Goal: Check status: Check status

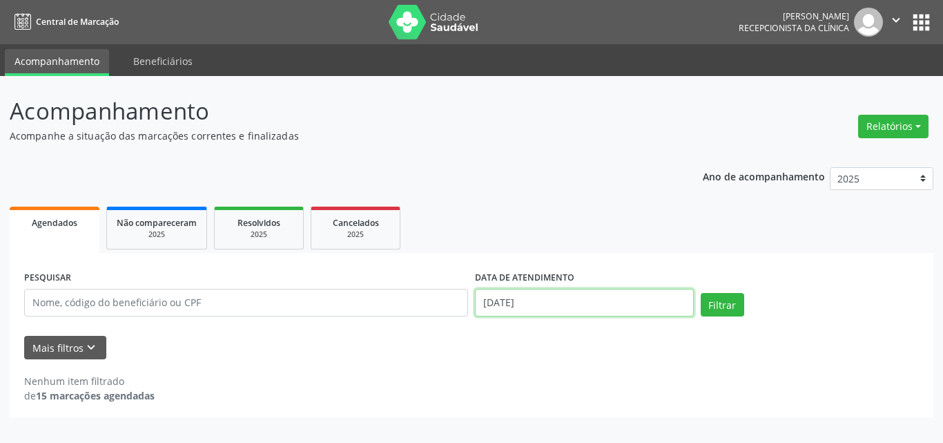
click at [501, 305] on input "[DATE]" at bounding box center [584, 303] width 219 height 28
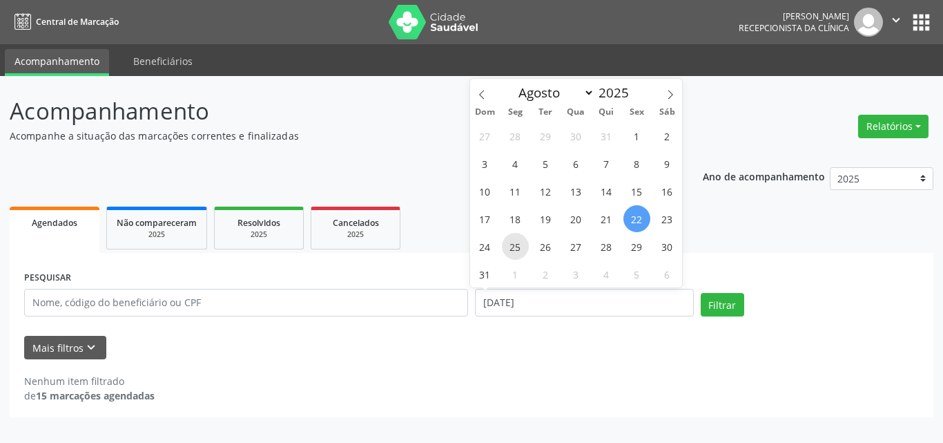
click at [507, 246] on span "25" at bounding box center [515, 246] width 27 height 27
type input "[DATE]"
click at [507, 246] on span "25" at bounding box center [515, 246] width 27 height 27
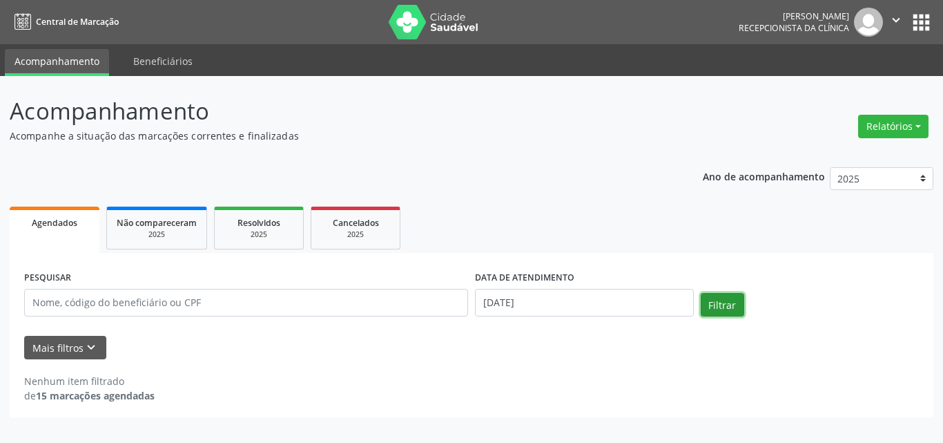
click at [722, 304] on button "Filtrar" at bounding box center [722, 304] width 43 height 23
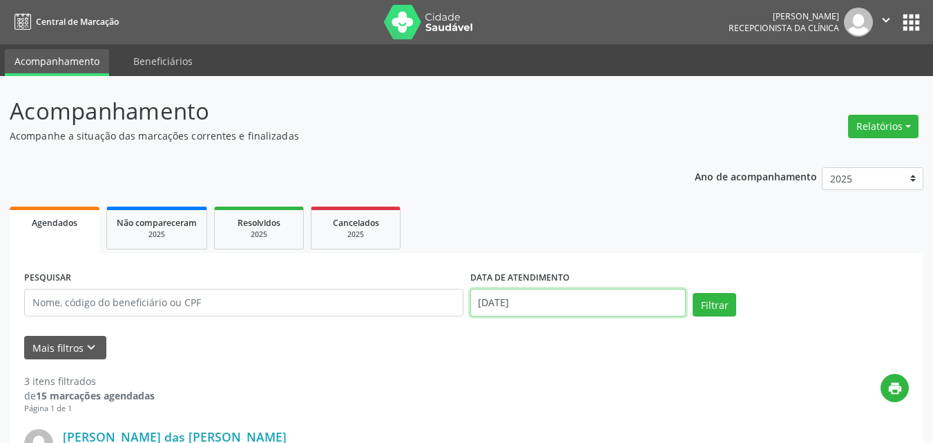
click at [609, 302] on input "[DATE]" at bounding box center [578, 303] width 216 height 28
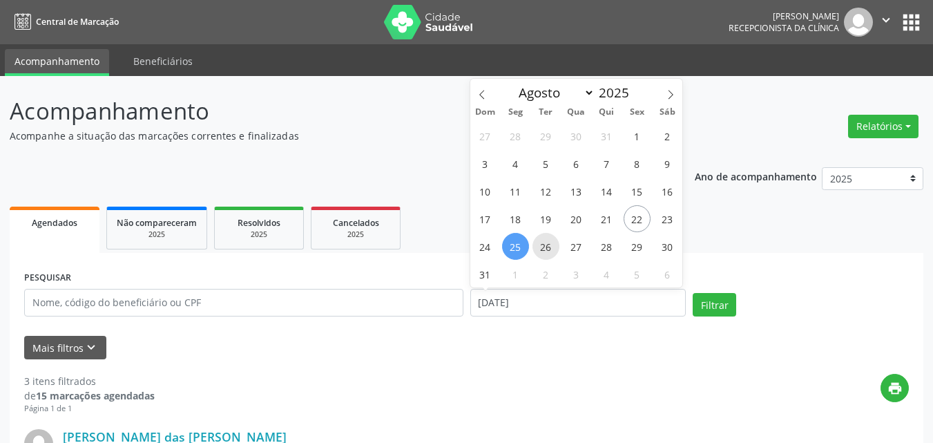
click at [548, 243] on span "26" at bounding box center [545, 246] width 27 height 27
type input "[DATE]"
click at [548, 243] on span "26" at bounding box center [545, 246] width 27 height 27
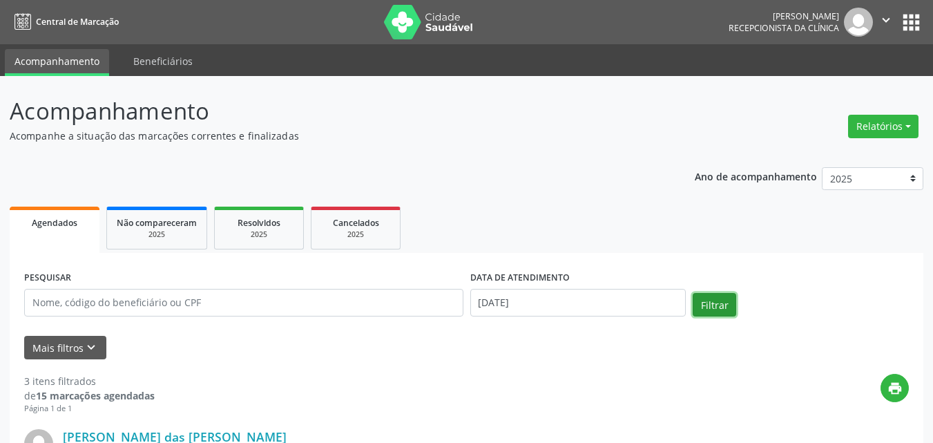
click at [733, 309] on button "Filtrar" at bounding box center [713, 304] width 43 height 23
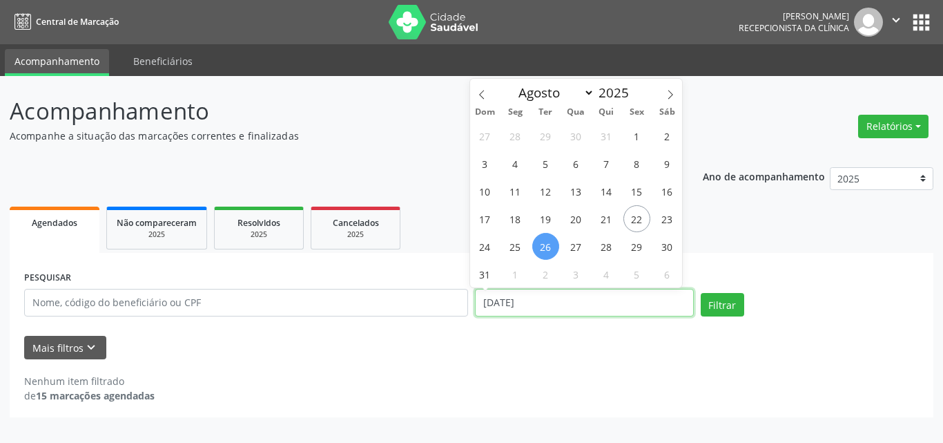
click at [619, 308] on input "[DATE]" at bounding box center [584, 303] width 219 height 28
click at [581, 243] on span "27" at bounding box center [576, 246] width 27 height 27
type input "[DATE]"
click at [581, 243] on span "27" at bounding box center [576, 246] width 27 height 27
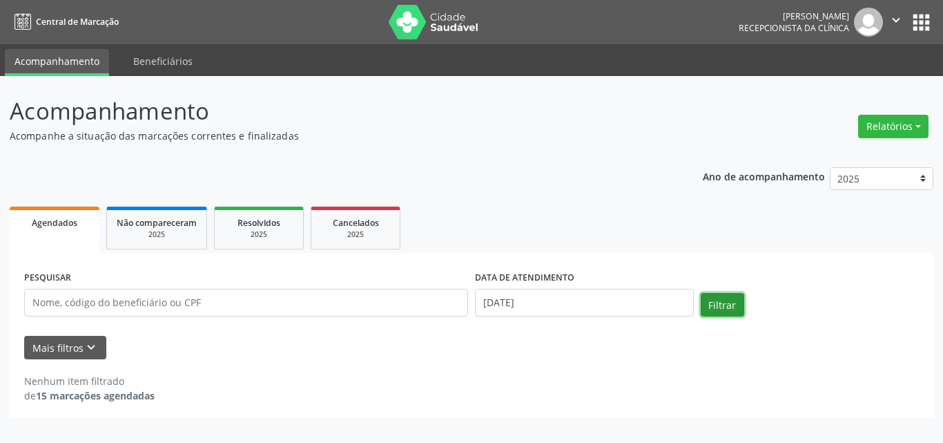
click at [718, 299] on button "Filtrar" at bounding box center [722, 304] width 43 height 23
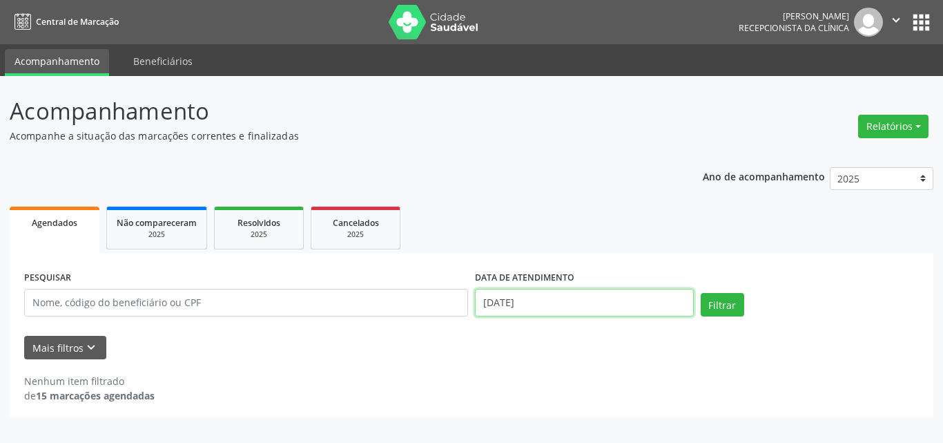
click at [619, 307] on input "[DATE]" at bounding box center [584, 303] width 219 height 28
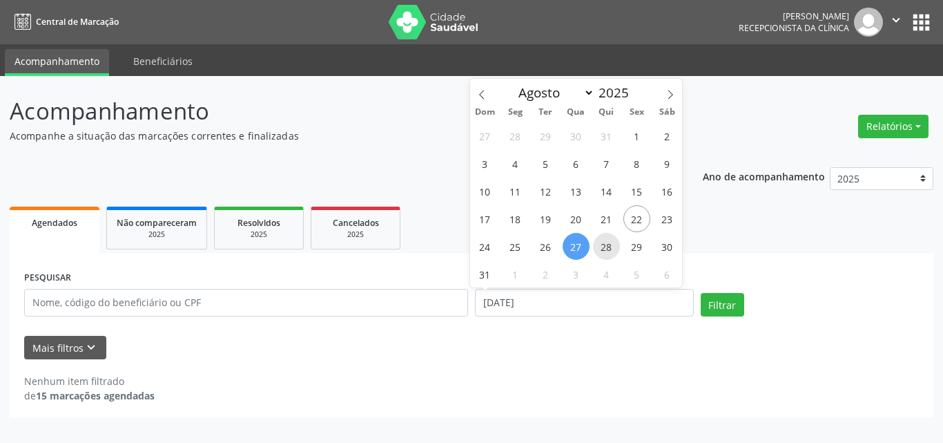
click at [606, 251] on span "28" at bounding box center [606, 246] width 27 height 27
type input "[DATE]"
click at [606, 249] on span "28" at bounding box center [606, 246] width 27 height 27
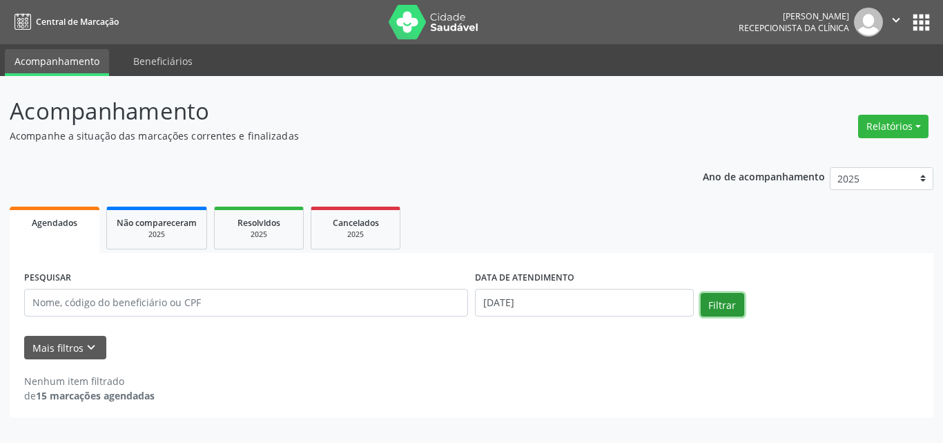
click at [717, 297] on button "Filtrar" at bounding box center [722, 304] width 43 height 23
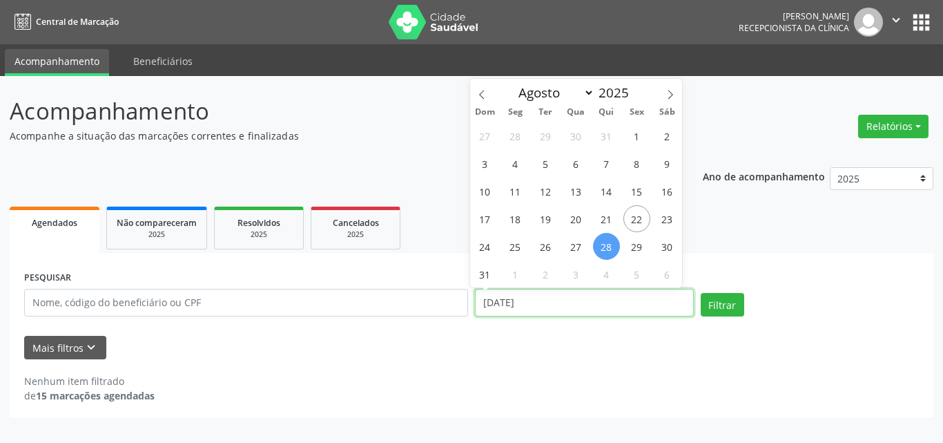
click at [628, 307] on input "[DATE]" at bounding box center [584, 303] width 219 height 28
click at [637, 250] on span "29" at bounding box center [636, 246] width 27 height 27
type input "[DATE]"
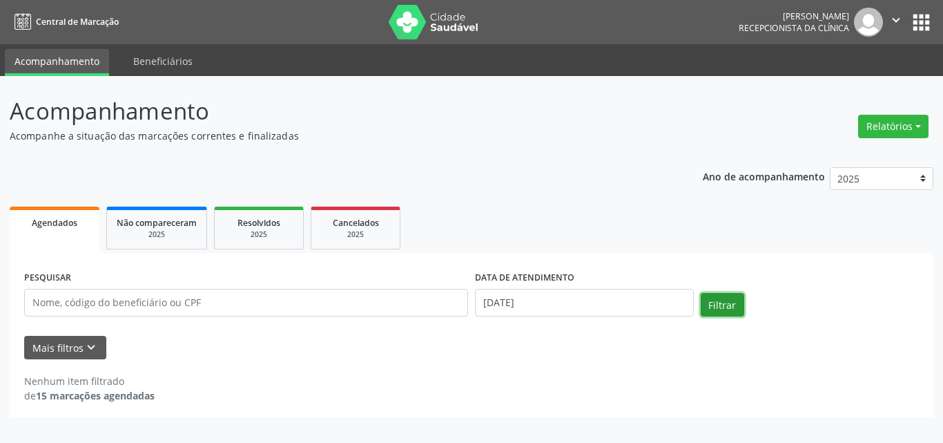
click at [710, 302] on button "Filtrar" at bounding box center [722, 304] width 43 height 23
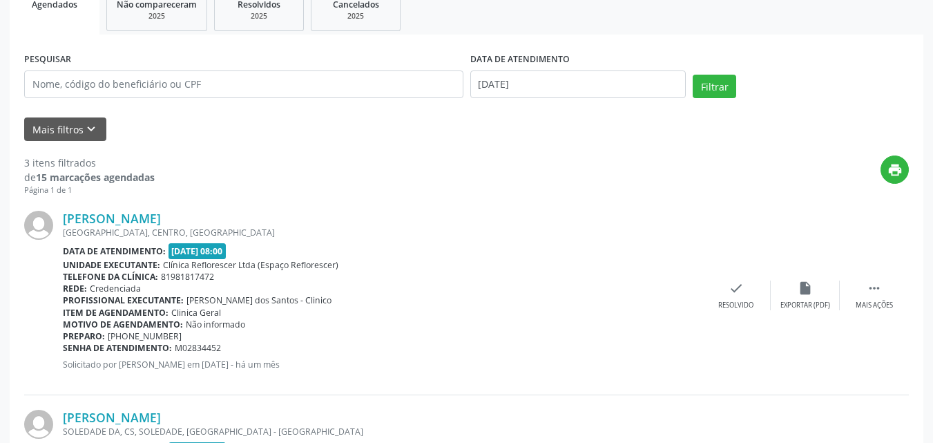
scroll to position [178, 0]
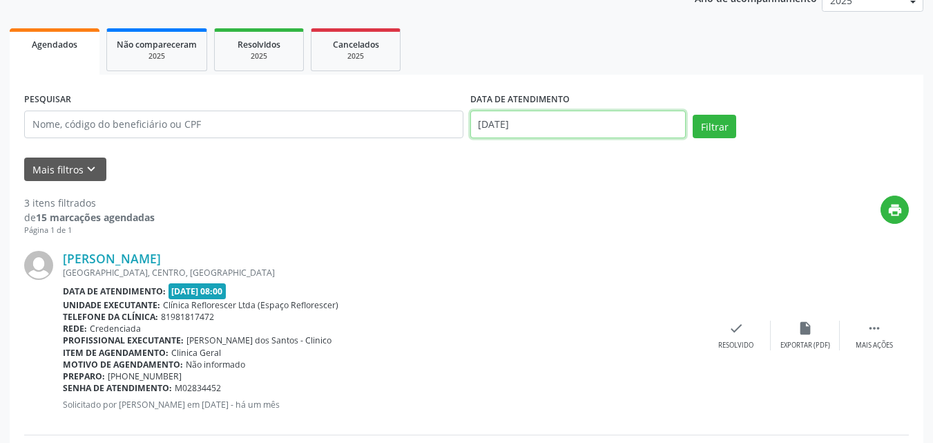
click at [611, 134] on body "Central de Marcação [PERSON_NAME] Recepcionista da clínica  Configurações Sair…" at bounding box center [466, 43] width 933 height 443
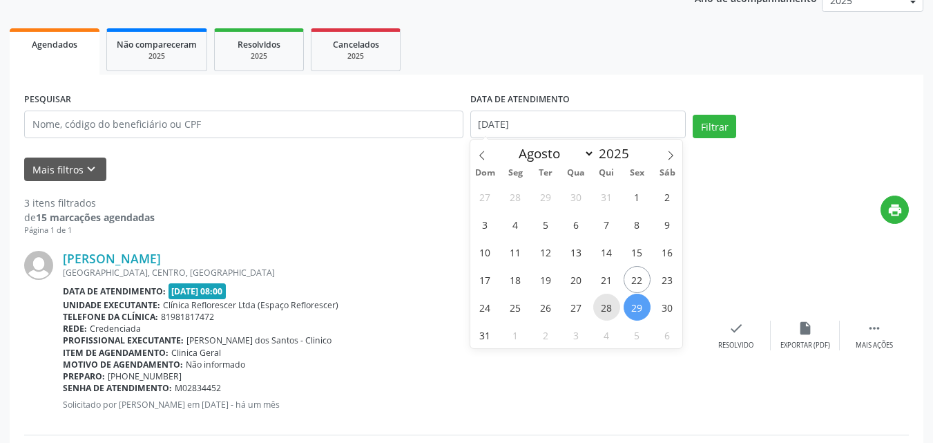
click at [605, 298] on span "28" at bounding box center [606, 306] width 27 height 27
type input "[DATE]"
click at [605, 298] on span "28" at bounding box center [606, 306] width 27 height 27
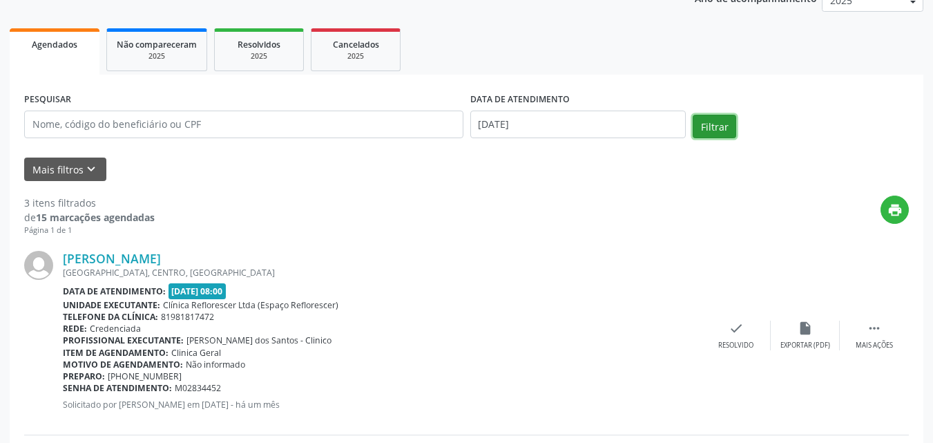
click at [708, 124] on button "Filtrar" at bounding box center [713, 126] width 43 height 23
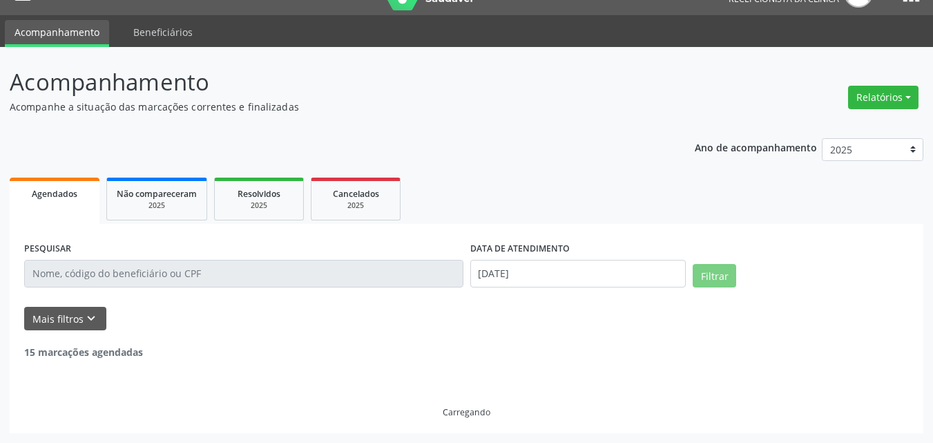
scroll to position [0, 0]
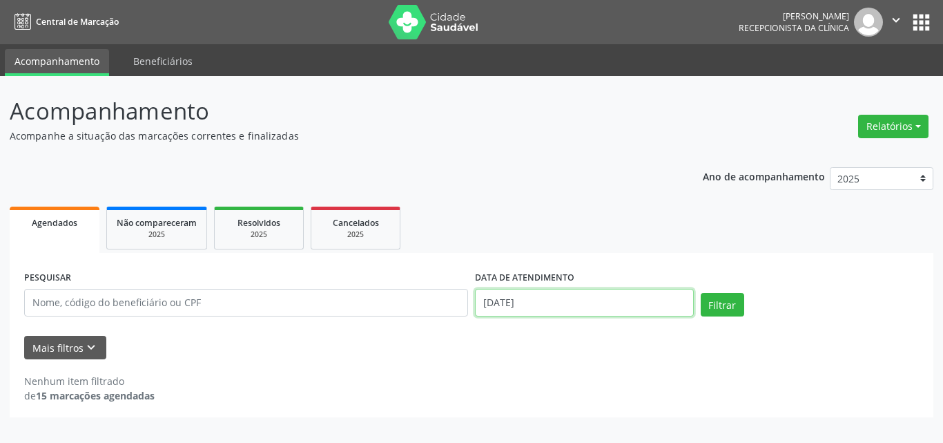
click at [507, 293] on input "[DATE]" at bounding box center [584, 303] width 219 height 28
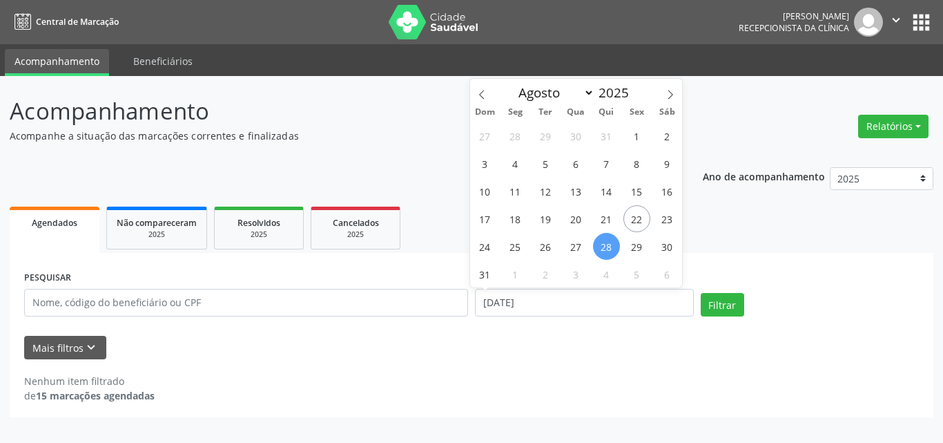
click at [609, 245] on span "28" at bounding box center [606, 246] width 27 height 27
type input "[DATE]"
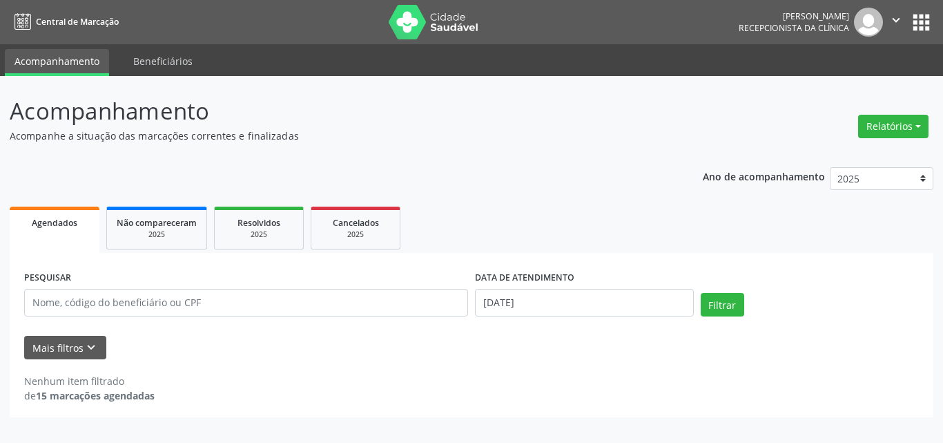
click at [610, 244] on ul "Agendados Não compareceram 2025 Resolvidos 2025 Cancelados 2025" at bounding box center [472, 228] width 924 height 50
click at [735, 319] on div "Filtrar" at bounding box center [810, 309] width 226 height 33
click at [716, 295] on button "Filtrar" at bounding box center [722, 304] width 43 height 23
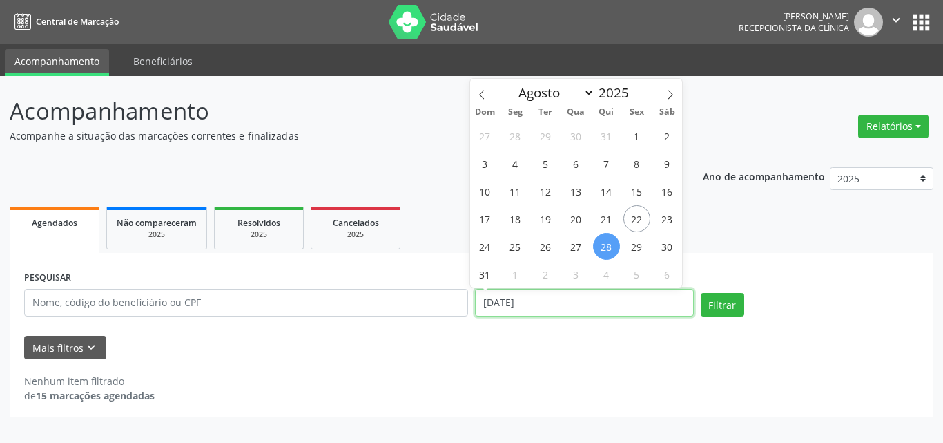
click at [539, 300] on input "[DATE]" at bounding box center [584, 303] width 219 height 28
click at [636, 249] on span "29" at bounding box center [636, 246] width 27 height 27
type input "[DATE]"
click at [637, 247] on span "29" at bounding box center [636, 246] width 27 height 27
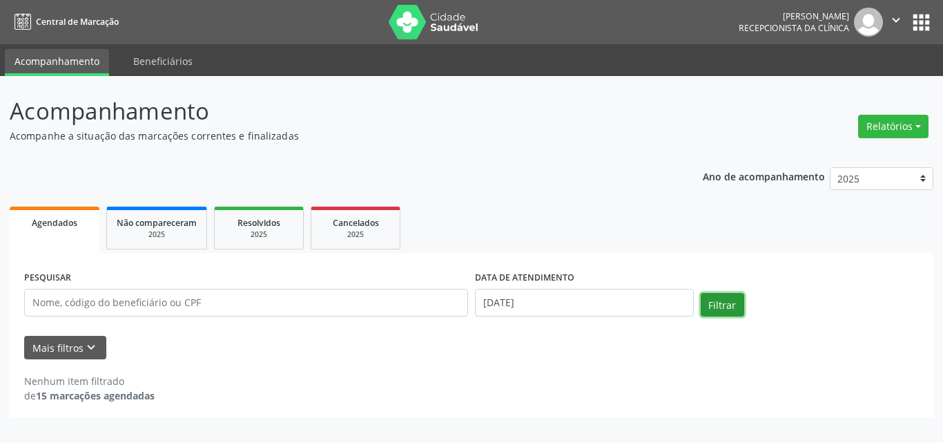
click at [729, 304] on button "Filtrar" at bounding box center [722, 304] width 43 height 23
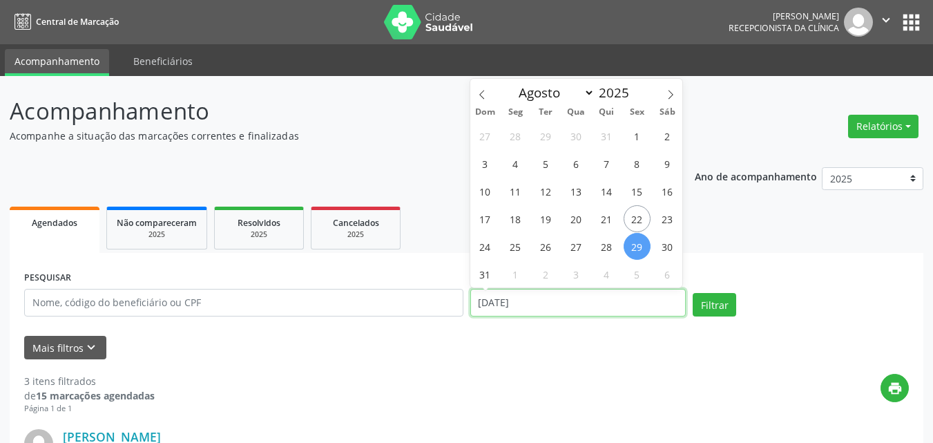
click at [594, 305] on input "[DATE]" at bounding box center [578, 303] width 216 height 28
click at [677, 94] on span at bounding box center [670, 90] width 23 height 23
select select "8"
click at [522, 139] on span "1" at bounding box center [515, 135] width 27 height 27
type input "[DATE]"
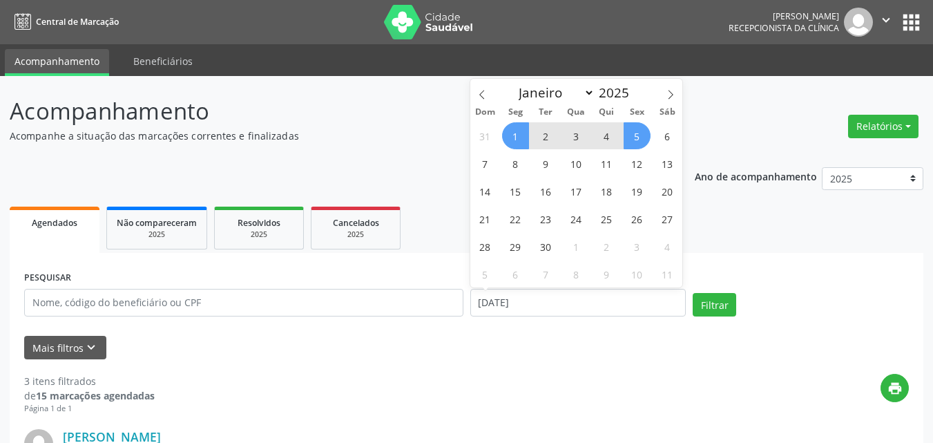
click at [633, 141] on span "5" at bounding box center [636, 135] width 27 height 27
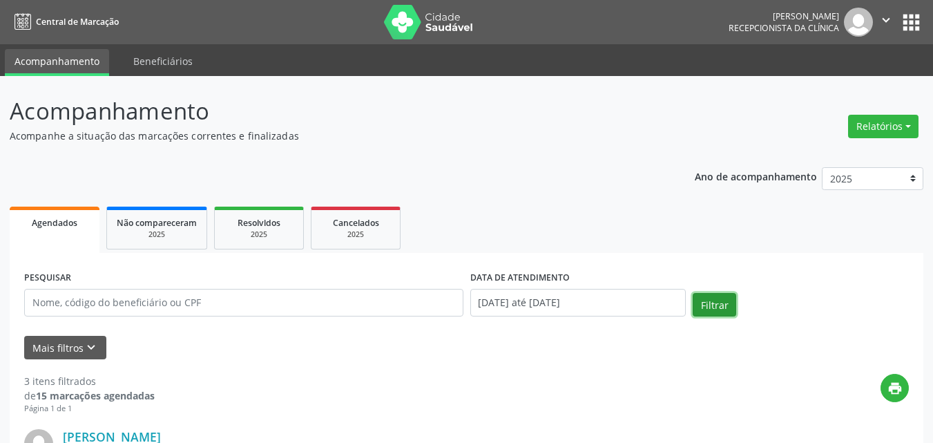
click at [711, 303] on button "Filtrar" at bounding box center [713, 304] width 43 height 23
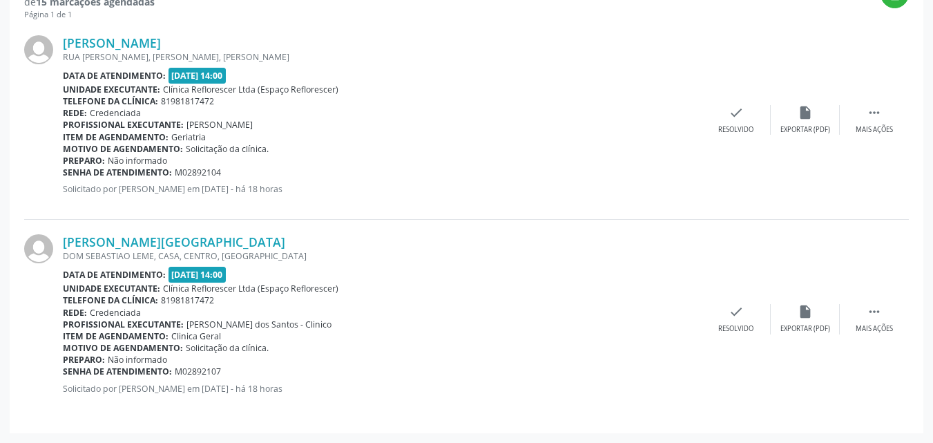
scroll to position [48, 0]
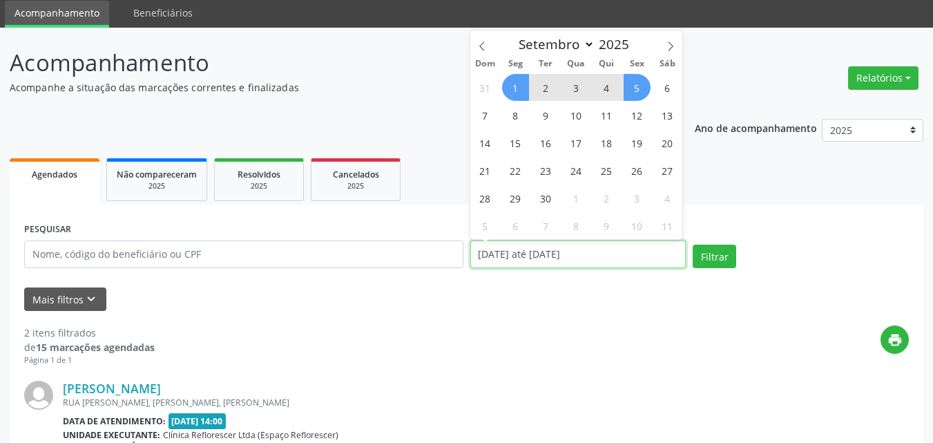
click at [509, 261] on input "[DATE] até [DATE]" at bounding box center [578, 254] width 216 height 28
click at [517, 86] on span "1" at bounding box center [515, 87] width 27 height 27
type input "[DATE]"
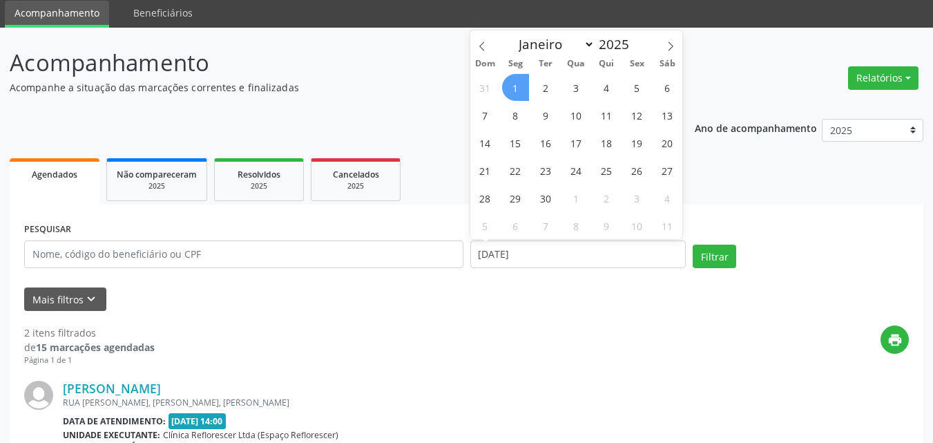
click at [517, 86] on span "1" at bounding box center [515, 87] width 27 height 27
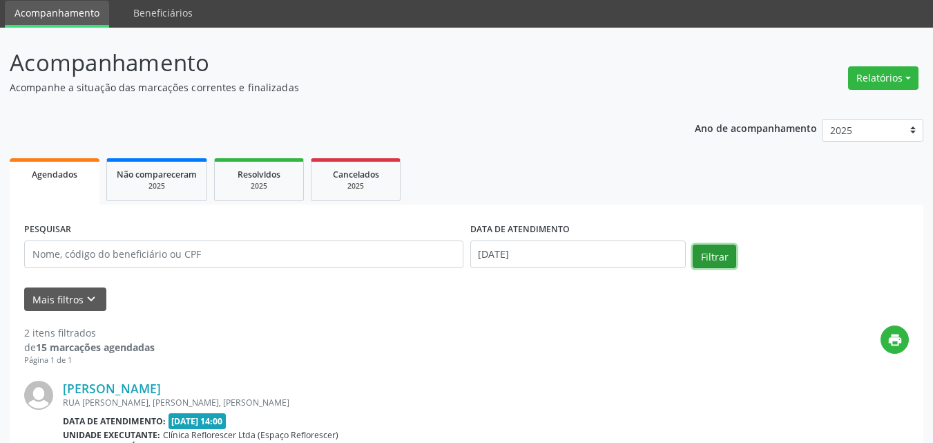
click at [725, 258] on button "Filtrar" at bounding box center [713, 255] width 43 height 23
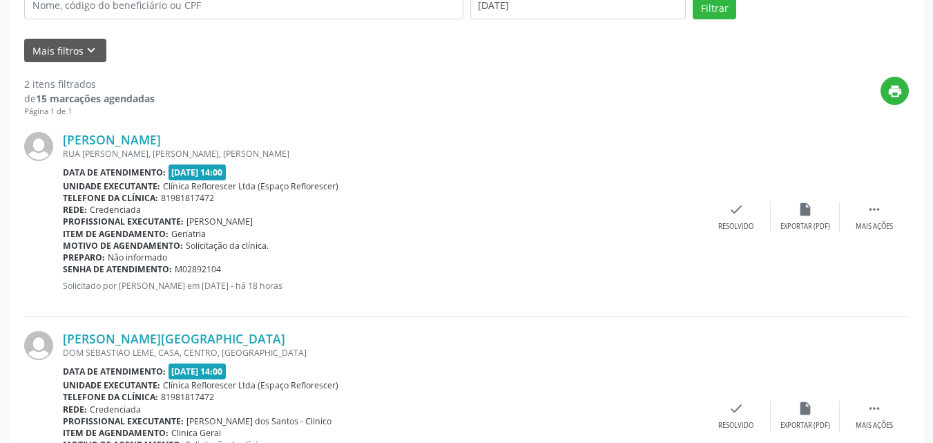
scroll to position [324, 0]
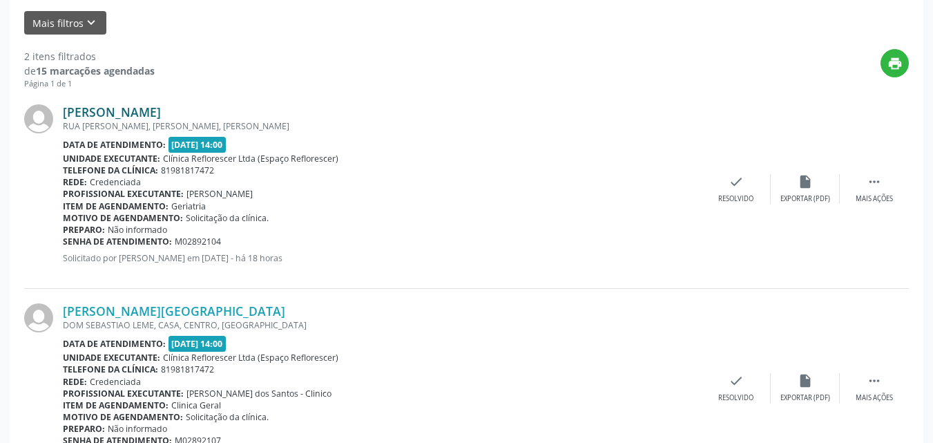
click at [150, 111] on link "[PERSON_NAME]" at bounding box center [112, 111] width 98 height 15
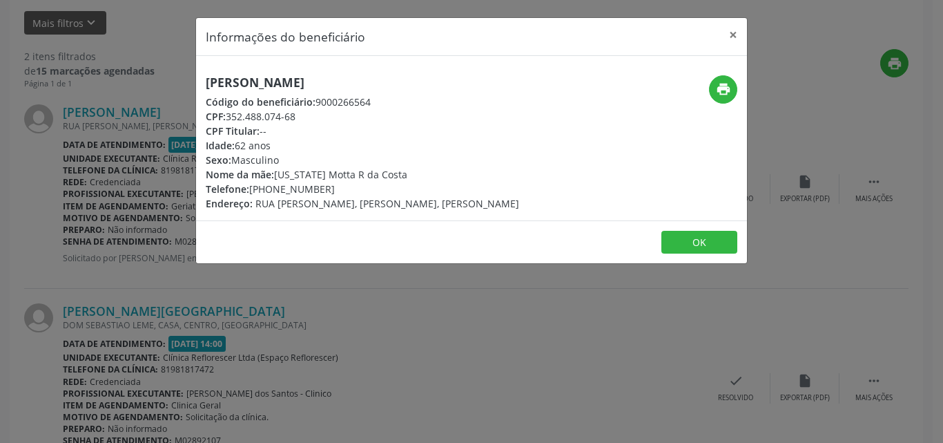
drag, startPoint x: 204, startPoint y: 75, endPoint x: 378, endPoint y: 79, distance: 174.7
click at [378, 79] on div "[PERSON_NAME] Código do beneficiário: 9000266564 CPF: 352.488.074-68 CPF Titula…" at bounding box center [379, 142] width 367 height 135
copy h5 "[PERSON_NAME]"
click at [682, 245] on button "OK" at bounding box center [699, 242] width 76 height 23
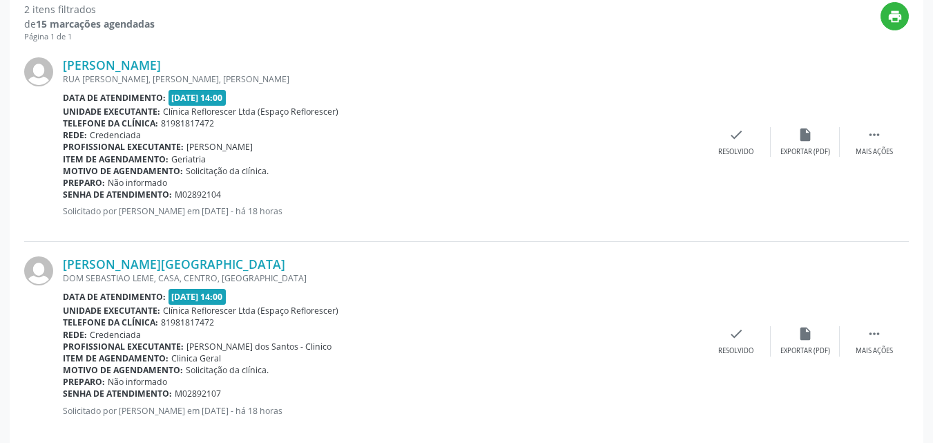
scroll to position [394, 0]
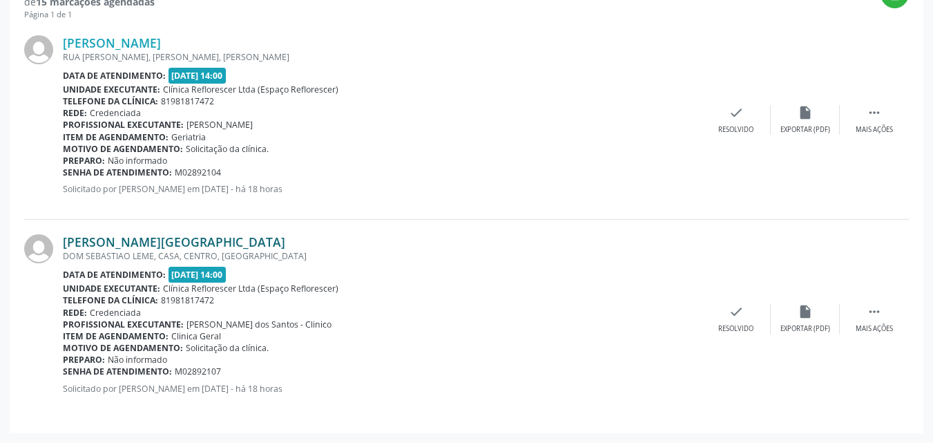
click at [208, 236] on link "[PERSON_NAME][GEOGRAPHIC_DATA]" at bounding box center [174, 241] width 222 height 15
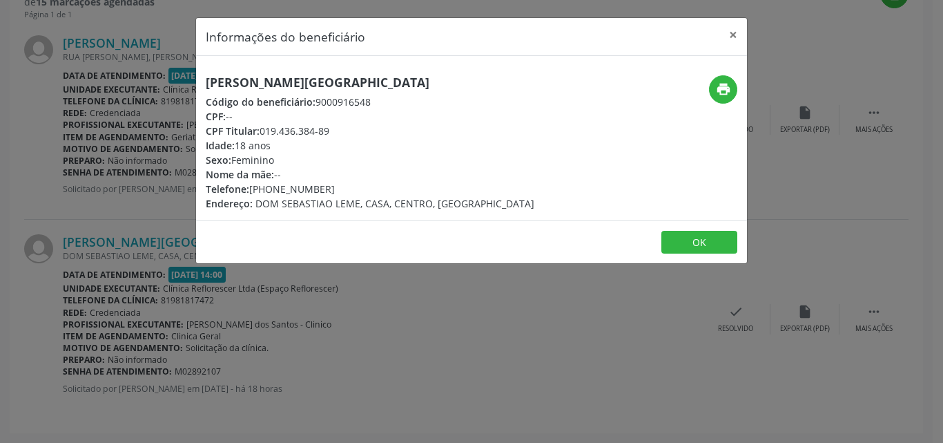
drag, startPoint x: 204, startPoint y: 79, endPoint x: 481, endPoint y: 83, distance: 276.9
click at [481, 83] on div "[PERSON_NAME][GEOGRAPHIC_DATA] Código do beneficiário: 9000916548 CPF: -- CPF T…" at bounding box center [379, 142] width 367 height 135
copy h5 "[PERSON_NAME][GEOGRAPHIC_DATA]"
click at [691, 238] on button "OK" at bounding box center [699, 242] width 76 height 23
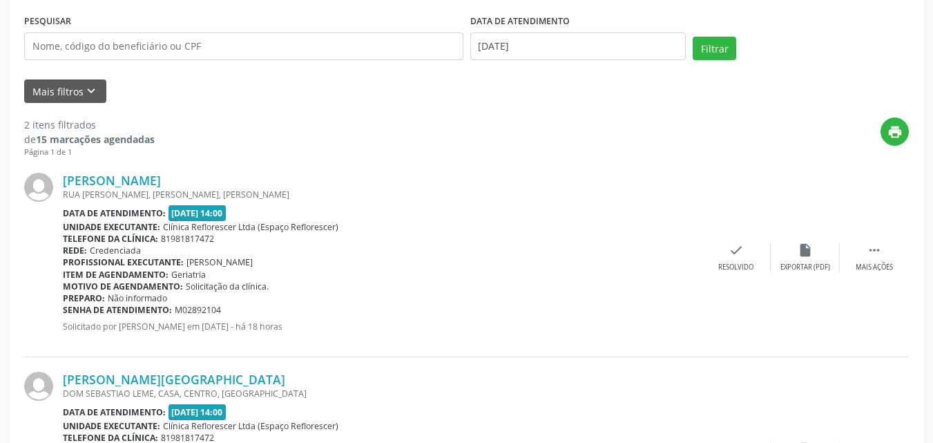
scroll to position [48, 0]
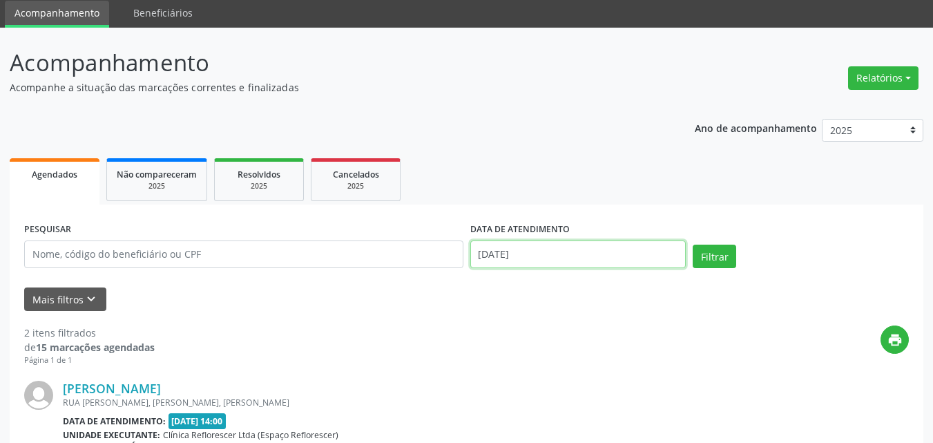
click at [558, 244] on input "[DATE]" at bounding box center [578, 254] width 216 height 28
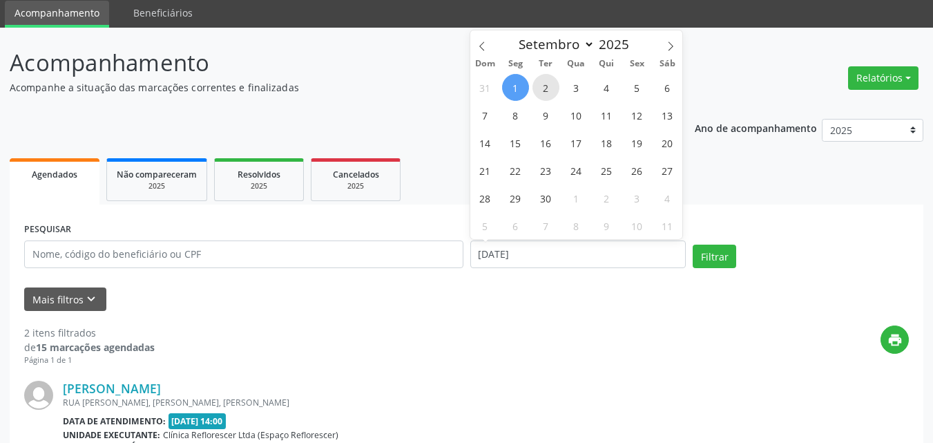
click at [547, 92] on span "2" at bounding box center [545, 87] width 27 height 27
type input "[DATE]"
click at [639, 90] on span "5" at bounding box center [636, 87] width 27 height 27
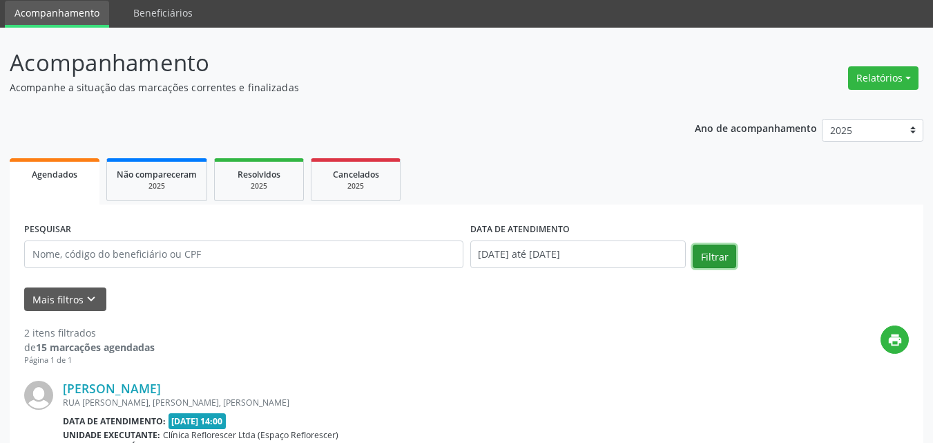
click at [724, 262] on button "Filtrar" at bounding box center [713, 255] width 43 height 23
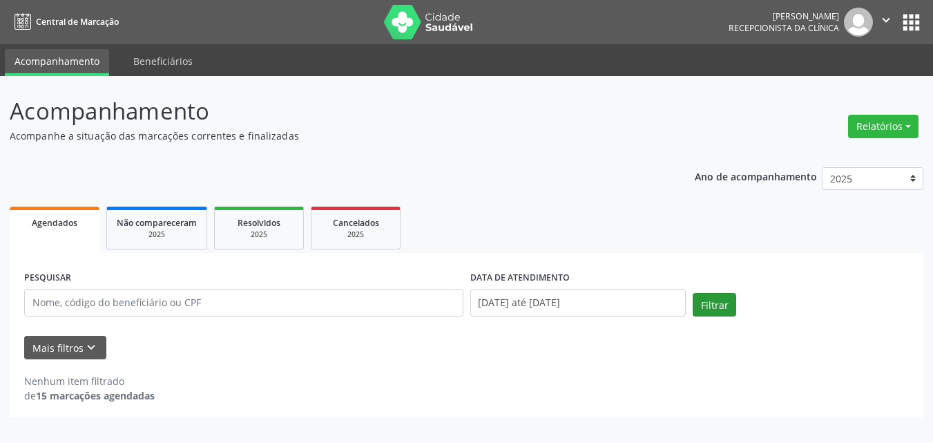
scroll to position [0, 0]
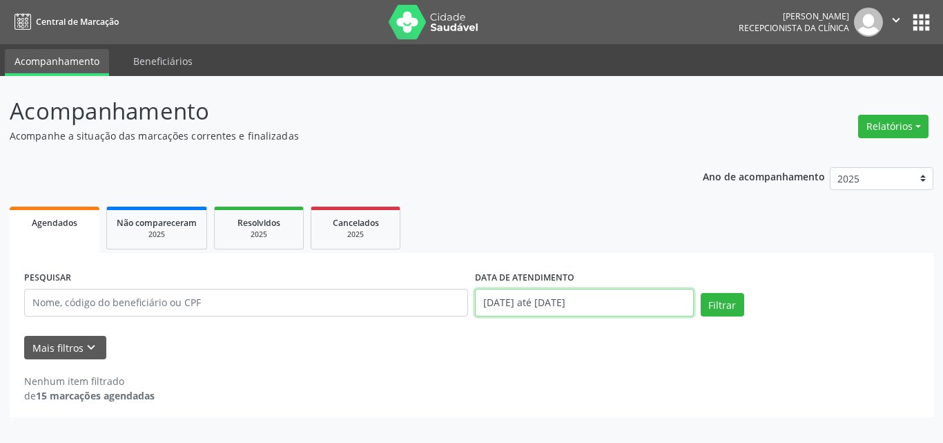
click at [586, 308] on input "[DATE] até [DATE]" at bounding box center [584, 303] width 219 height 28
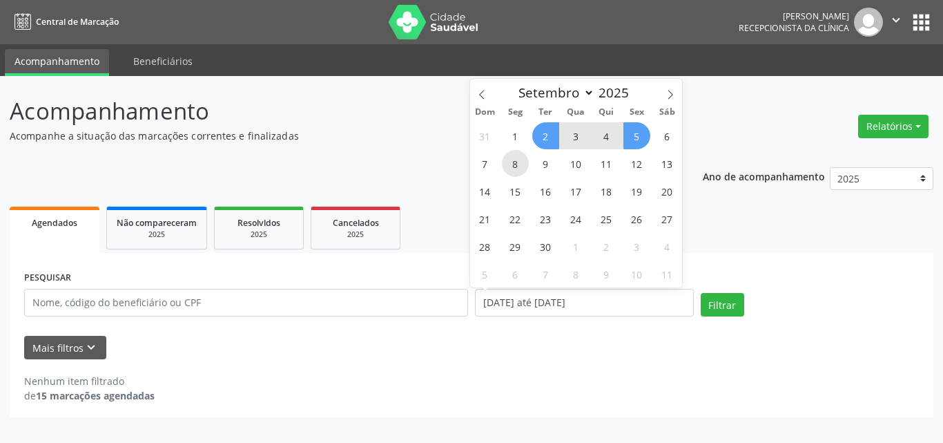
click at [518, 168] on span "8" at bounding box center [515, 163] width 27 height 27
type input "[DATE]"
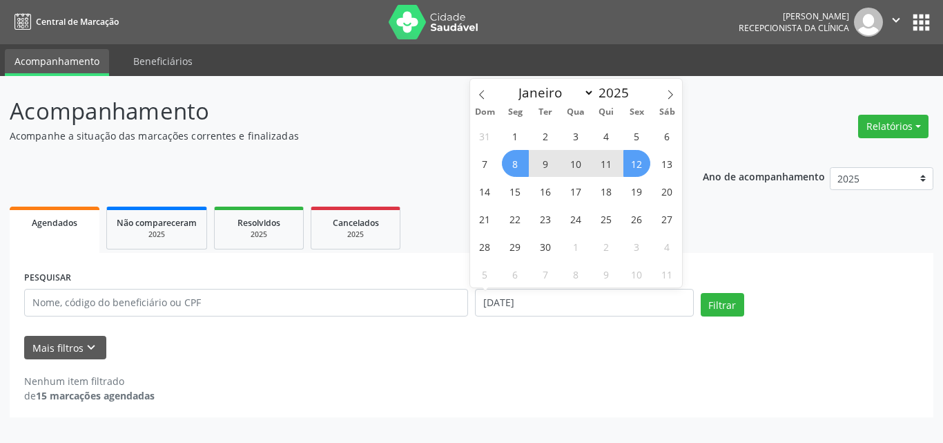
click at [632, 166] on span "12" at bounding box center [636, 163] width 27 height 27
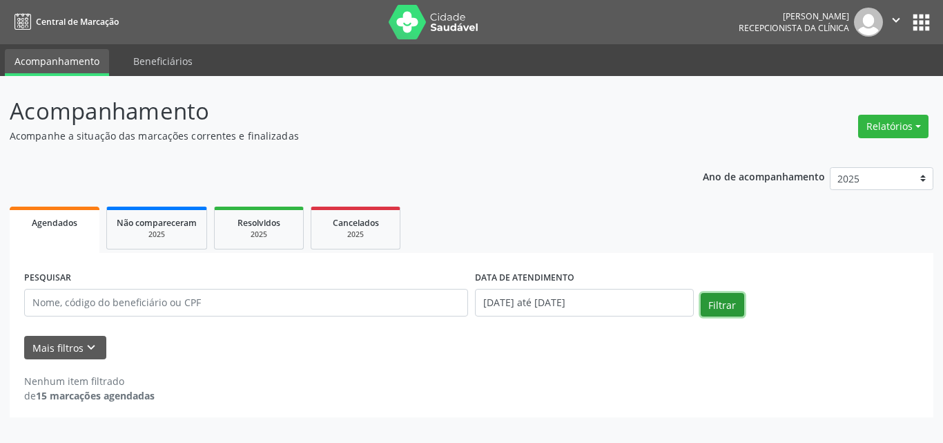
click at [706, 303] on button "Filtrar" at bounding box center [722, 304] width 43 height 23
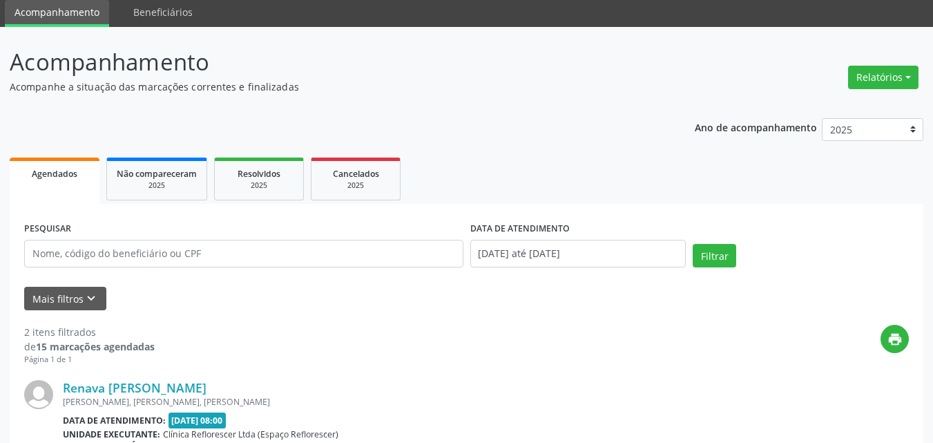
scroll to position [48, 0]
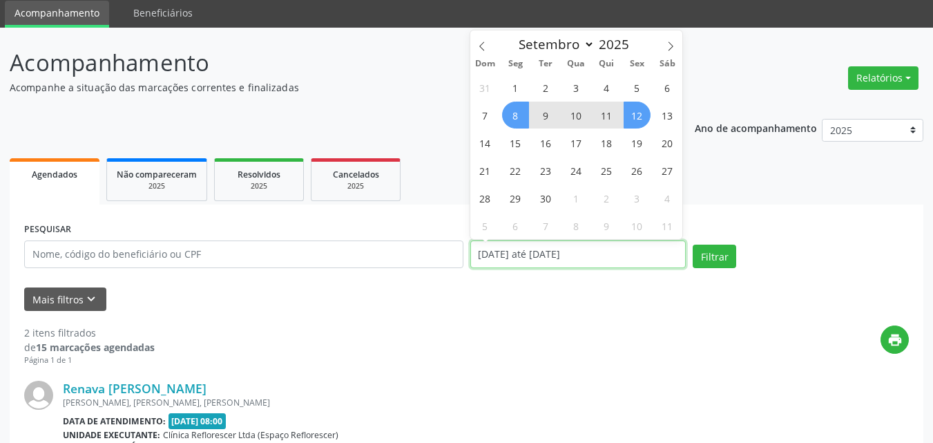
click at [556, 258] on input "[DATE] até [DATE]" at bounding box center [578, 254] width 216 height 28
click at [517, 142] on span "15" at bounding box center [515, 142] width 27 height 27
type input "[DATE]"
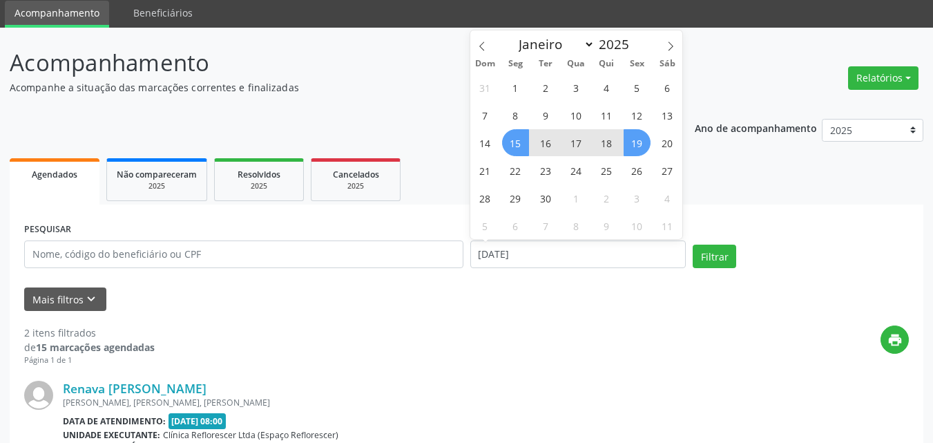
click at [633, 142] on span "19" at bounding box center [636, 142] width 27 height 27
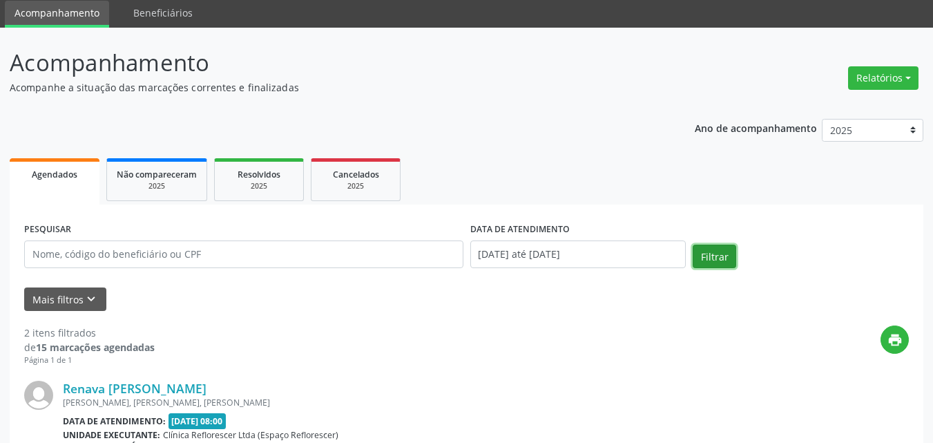
click at [695, 254] on button "Filtrar" at bounding box center [713, 255] width 43 height 23
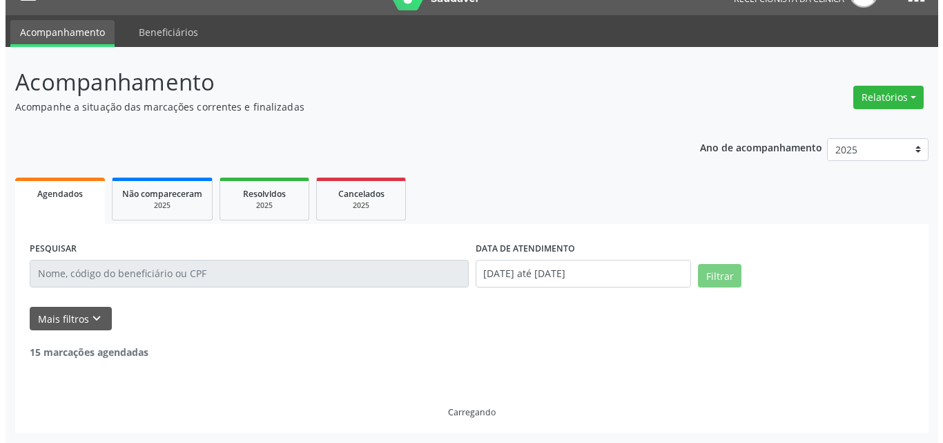
scroll to position [0, 0]
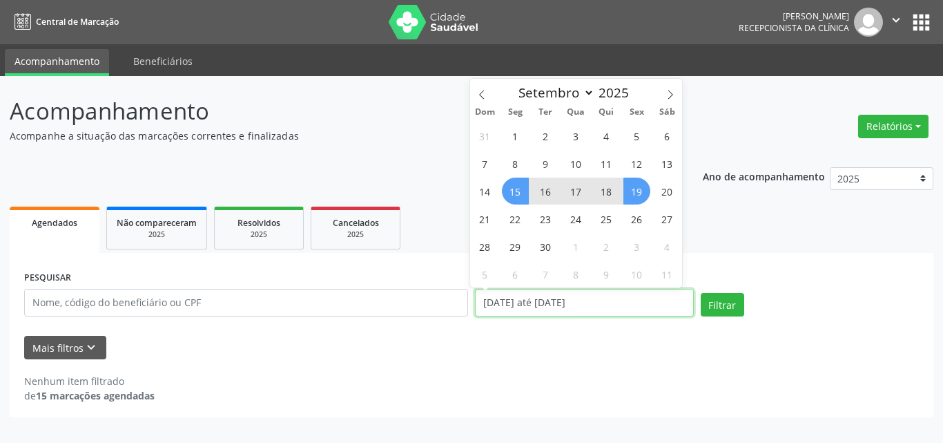
click at [584, 300] on input "[DATE] até [DATE]" at bounding box center [584, 303] width 219 height 28
click at [516, 225] on span "22" at bounding box center [515, 218] width 27 height 27
type input "[DATE]"
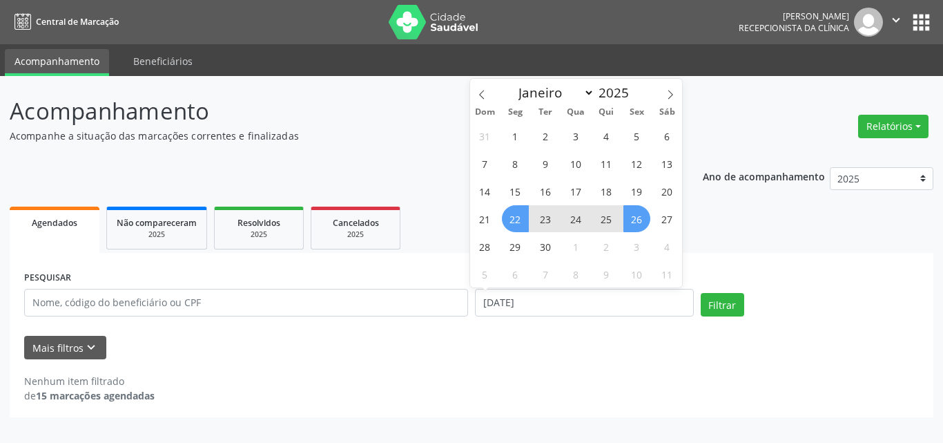
click at [635, 222] on span "26" at bounding box center [636, 218] width 27 height 27
select select "8"
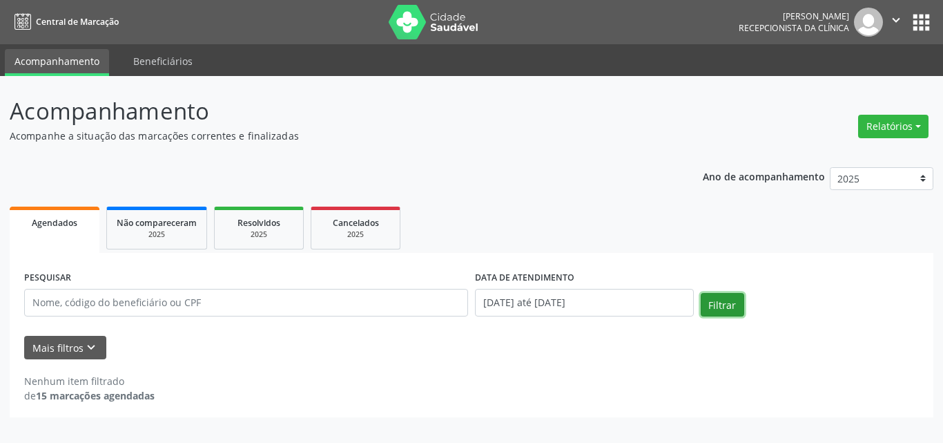
click at [713, 302] on button "Filtrar" at bounding box center [722, 304] width 43 height 23
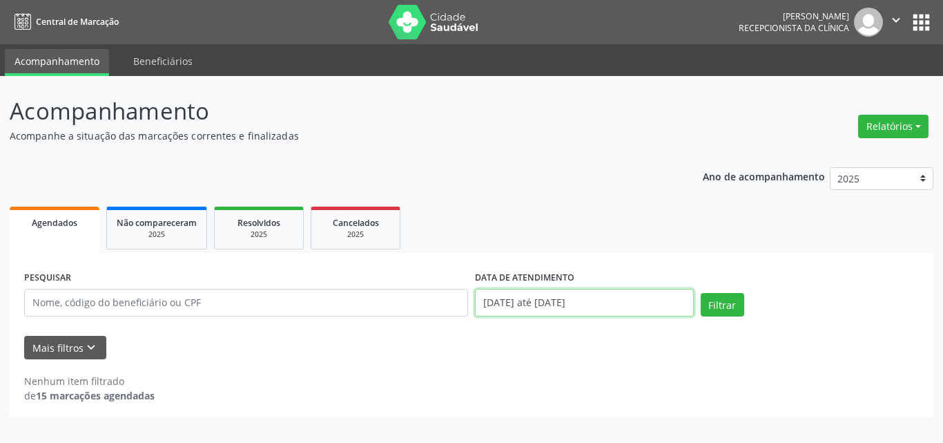
click at [543, 309] on input "[DATE] até [DATE]" at bounding box center [584, 303] width 219 height 28
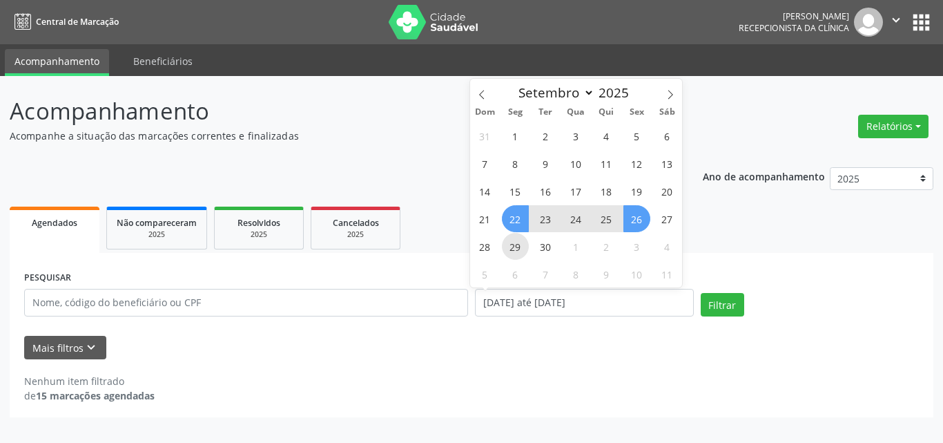
click at [521, 253] on span "29" at bounding box center [515, 246] width 27 height 27
type input "[DATE]"
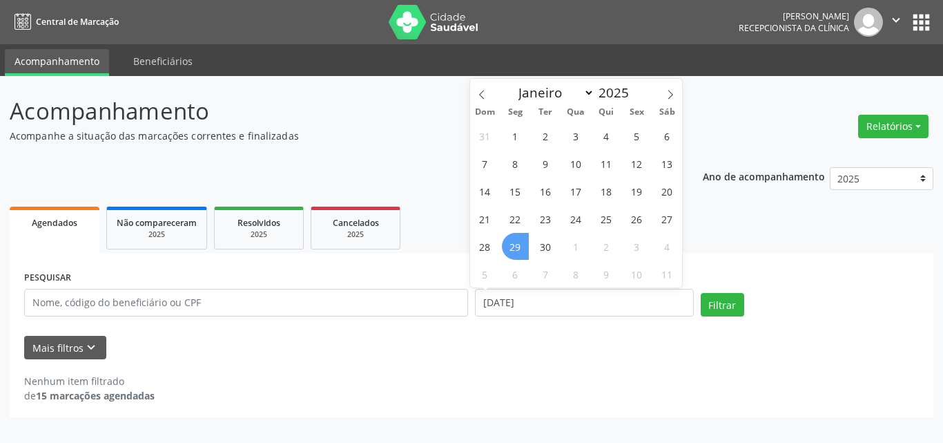
click at [530, 250] on div "31 1 2 3 4 5 6 7 8 9 10 11 12 13 14 15 16 17 18 19 20 21 22 23 24 25 26 27 28 2…" at bounding box center [576, 205] width 213 height 166
drag, startPoint x: 520, startPoint y: 250, endPoint x: 559, endPoint y: 250, distance: 38.7
click at [559, 250] on div "31 1 2 3 4 5 6 7 8 9 10 11 12 13 14 15 16 17 18 19 20 21 22 23 24 25 26 27 28 2…" at bounding box center [576, 205] width 213 height 166
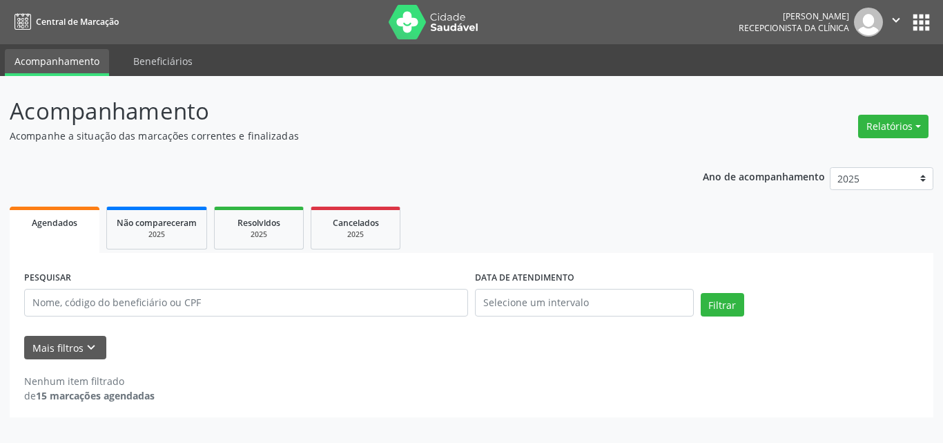
click at [712, 316] on div "Filtrar" at bounding box center [810, 309] width 226 height 33
click at [586, 311] on input "text" at bounding box center [584, 303] width 219 height 28
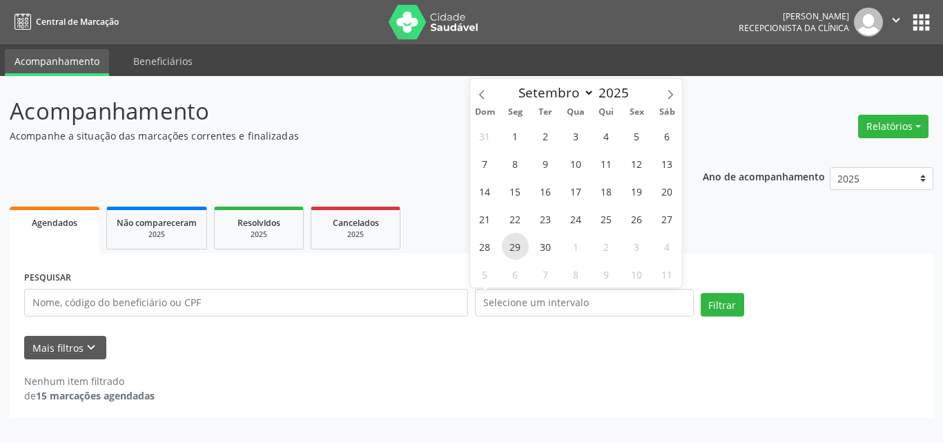
click at [511, 252] on span "29" at bounding box center [515, 246] width 27 height 27
type input "[DATE]"
click at [543, 247] on span "30" at bounding box center [545, 246] width 27 height 27
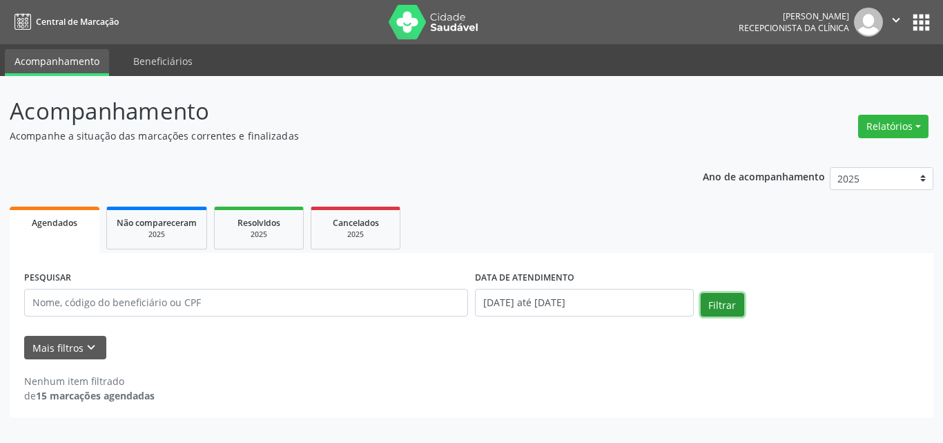
click at [717, 303] on button "Filtrar" at bounding box center [722, 304] width 43 height 23
